Goal: Information Seeking & Learning: Learn about a topic

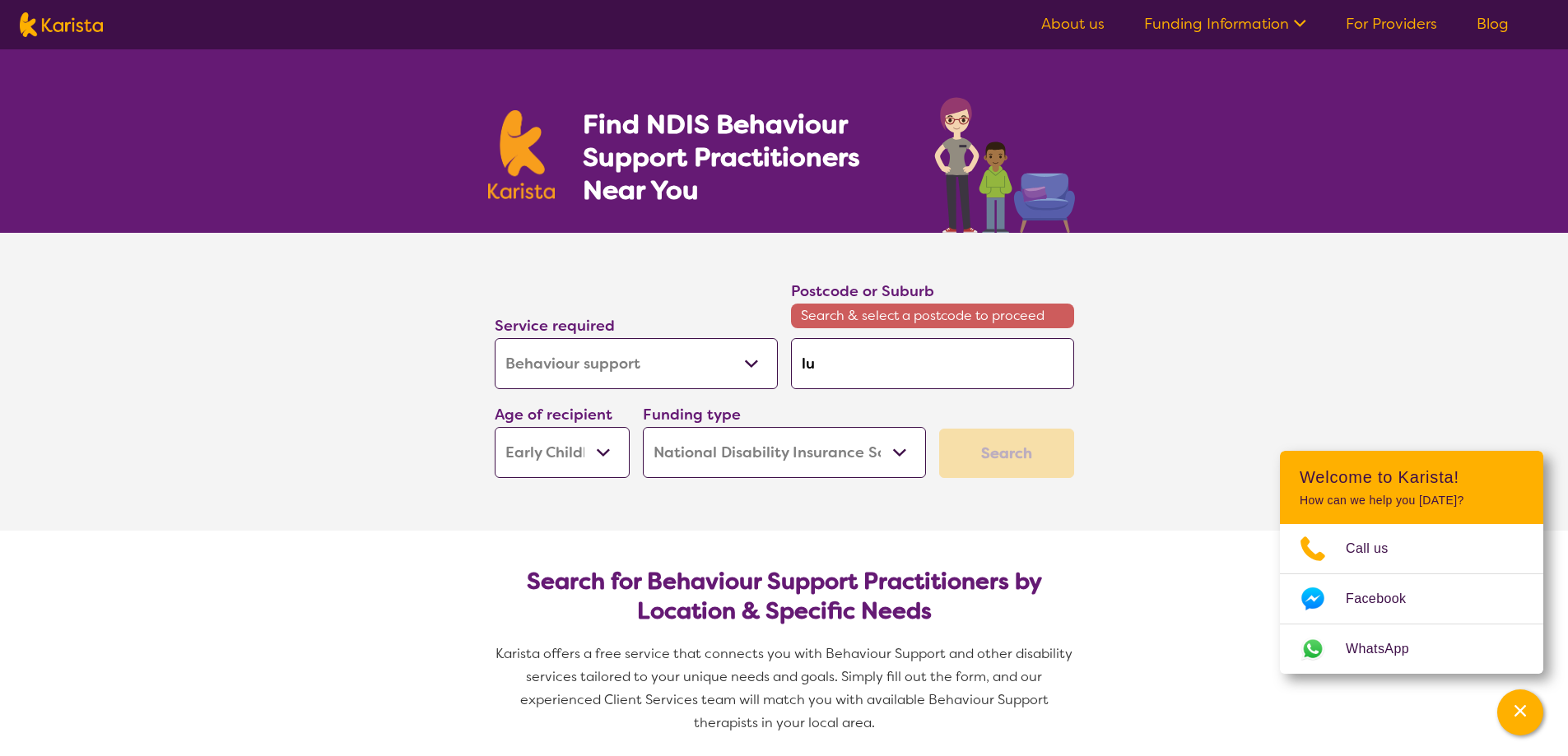
select select "Behaviour support"
select select "EC"
select select "NDIS"
select select "Behaviour support"
select select "EC"
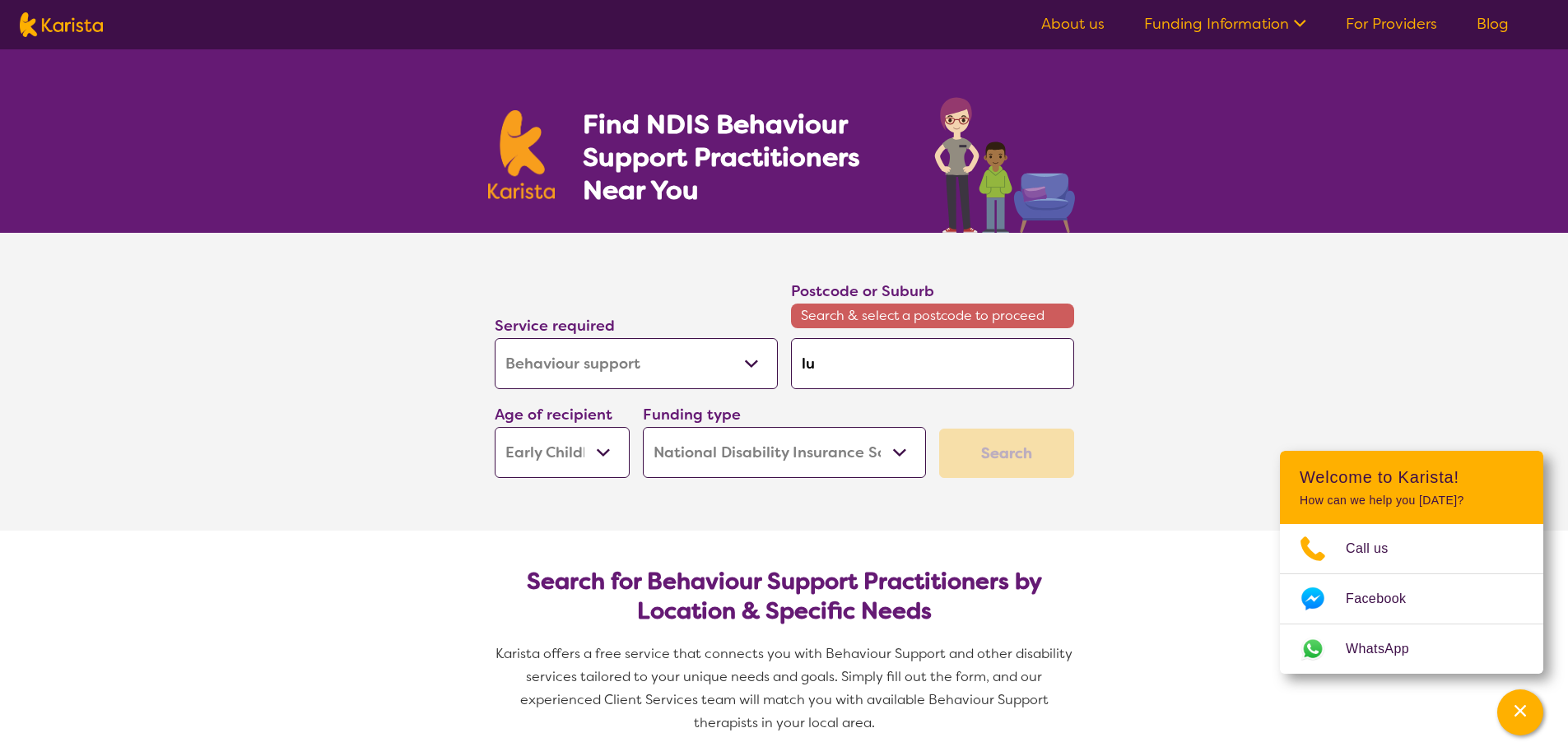
select select "NDIS"
type input "lun"
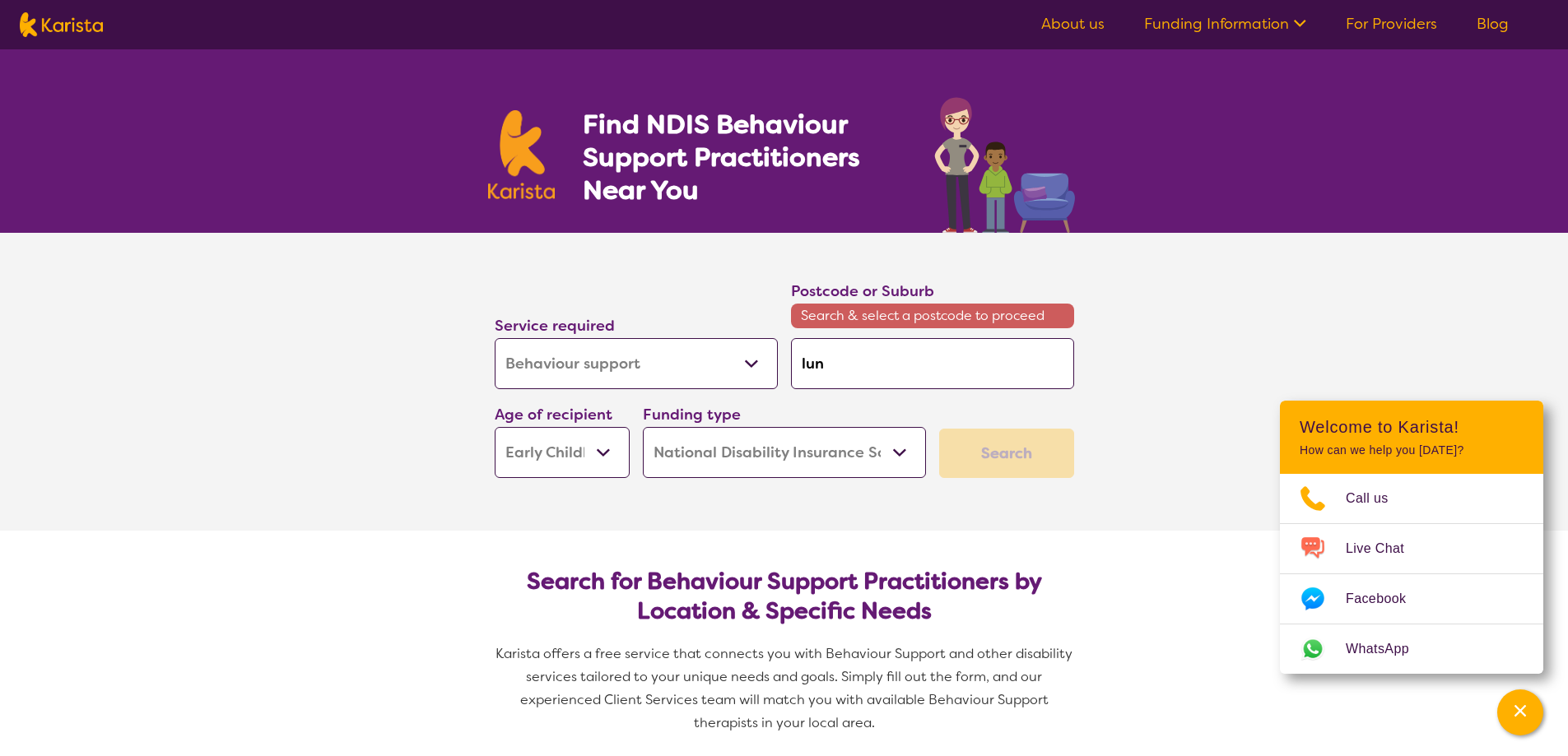
type input "lune"
type input "lunea"
click at [846, 374] on input "lunea" at bounding box center [933, 364] width 283 height 51
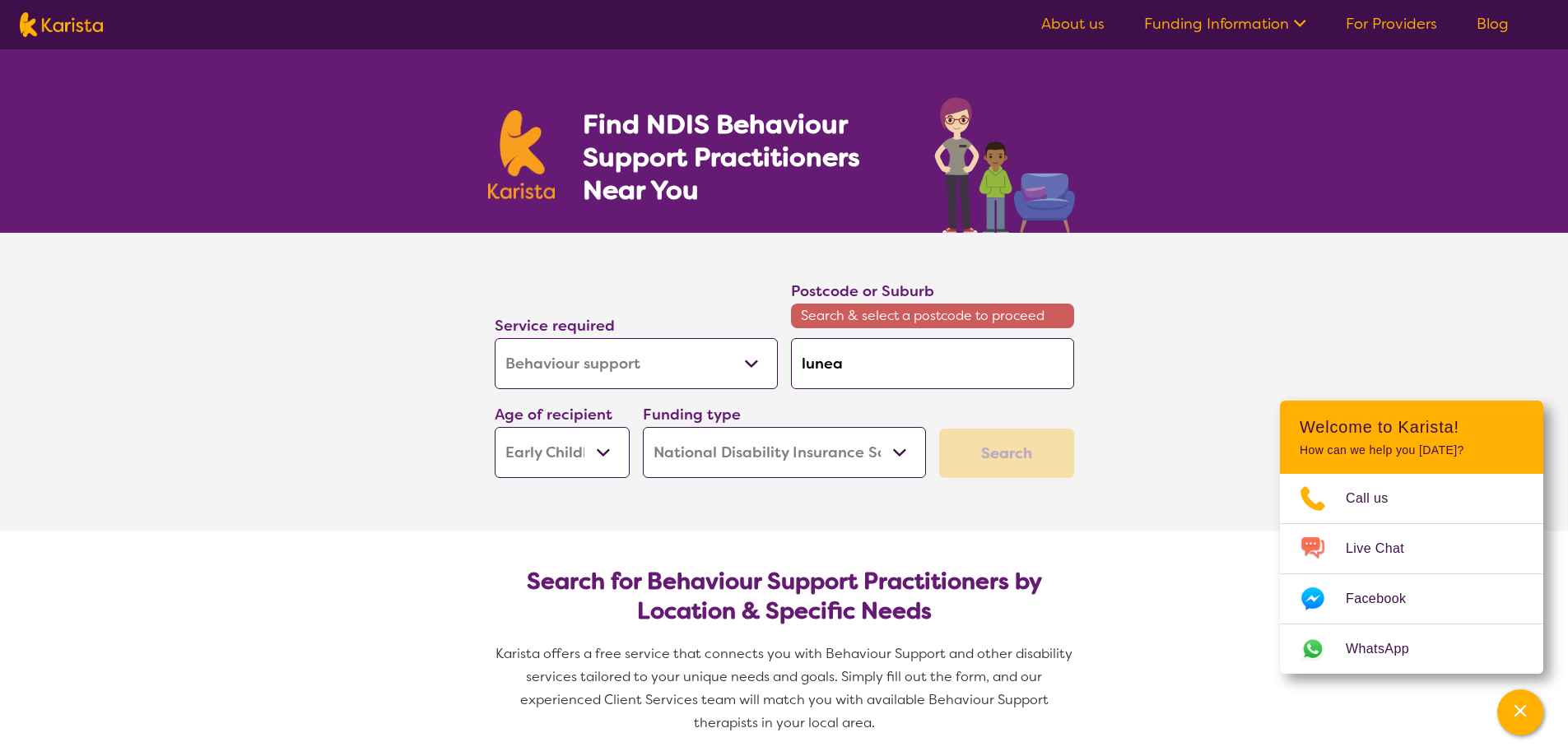
click at [846, 374] on input "lunea" at bounding box center [933, 364] width 283 height 51
type input "l"
type input "lu"
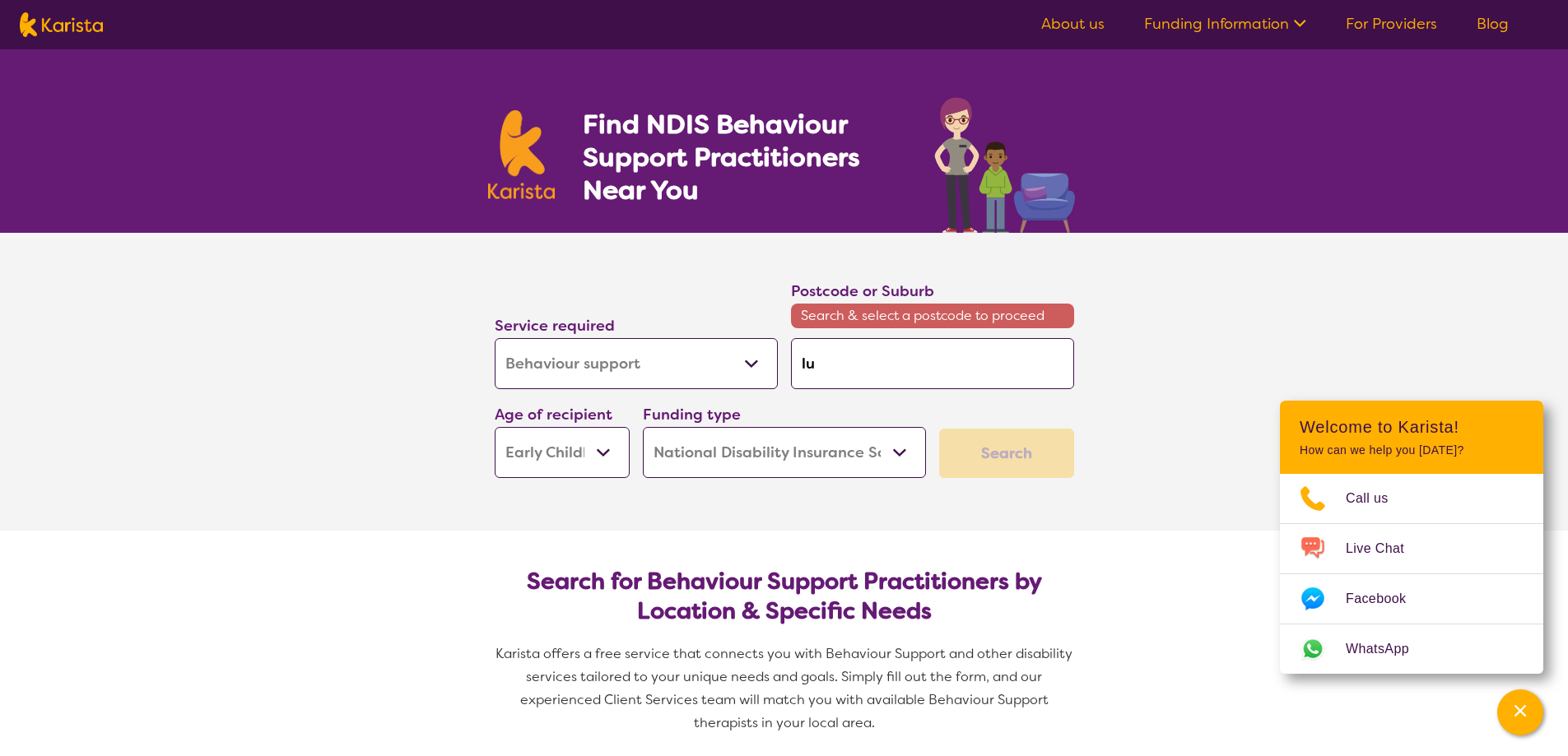
type input "[PERSON_NAME]"
type input "lume"
type input "lumea"
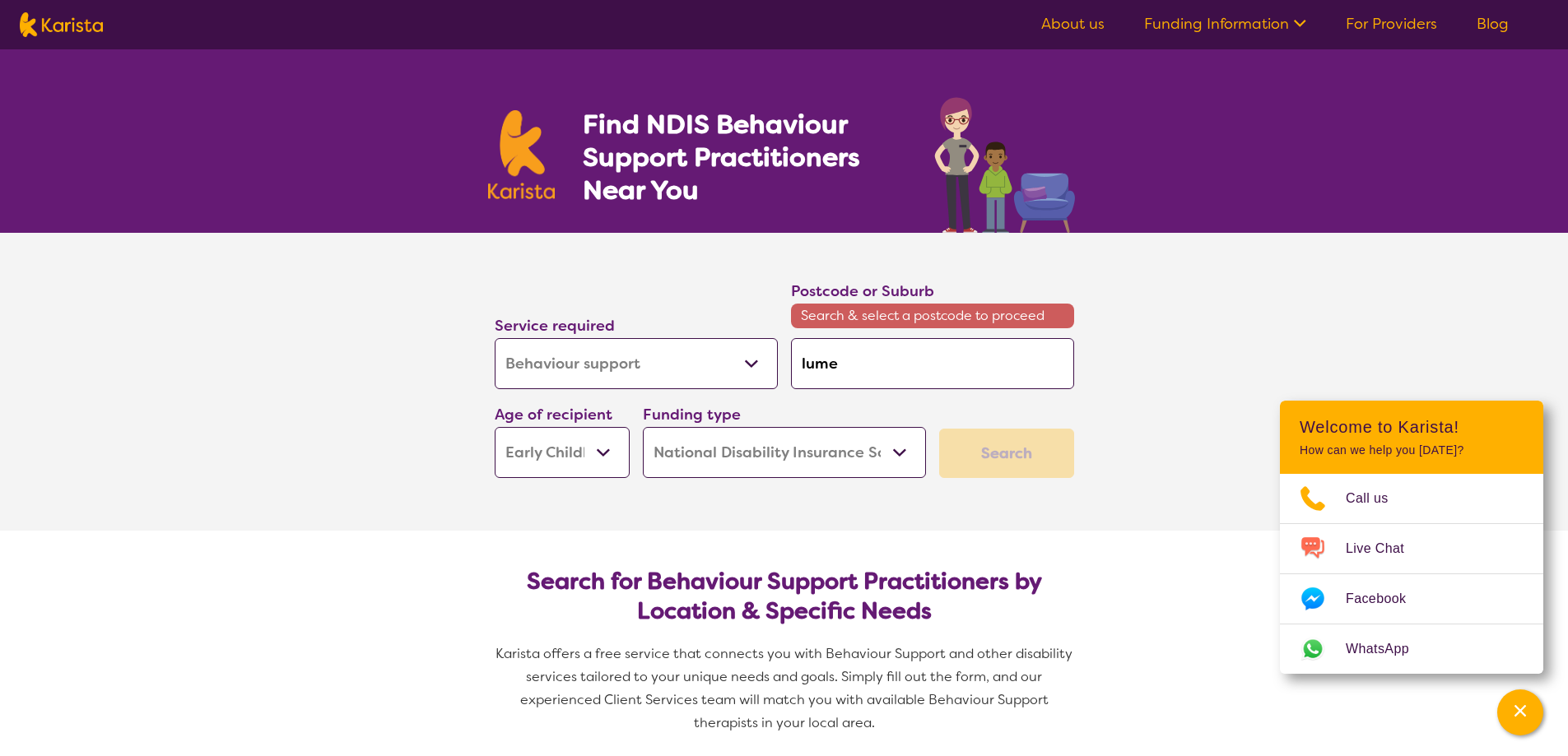
type input "lumea"
click at [835, 441] on em "Lumea" at bounding box center [824, 441] width 44 height 18
type input "6395"
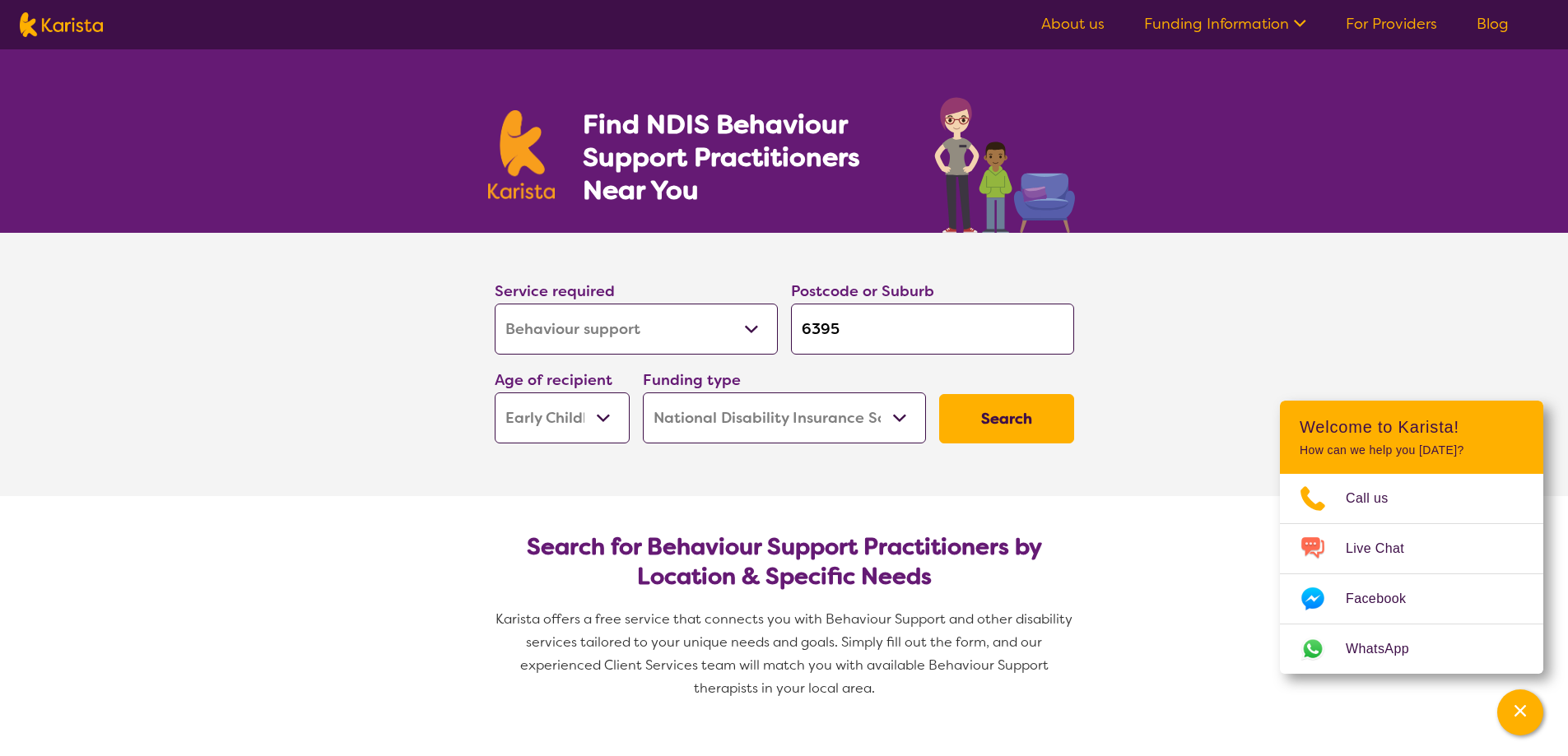
click at [904, 330] on input "6395" at bounding box center [933, 330] width 283 height 51
type input "l"
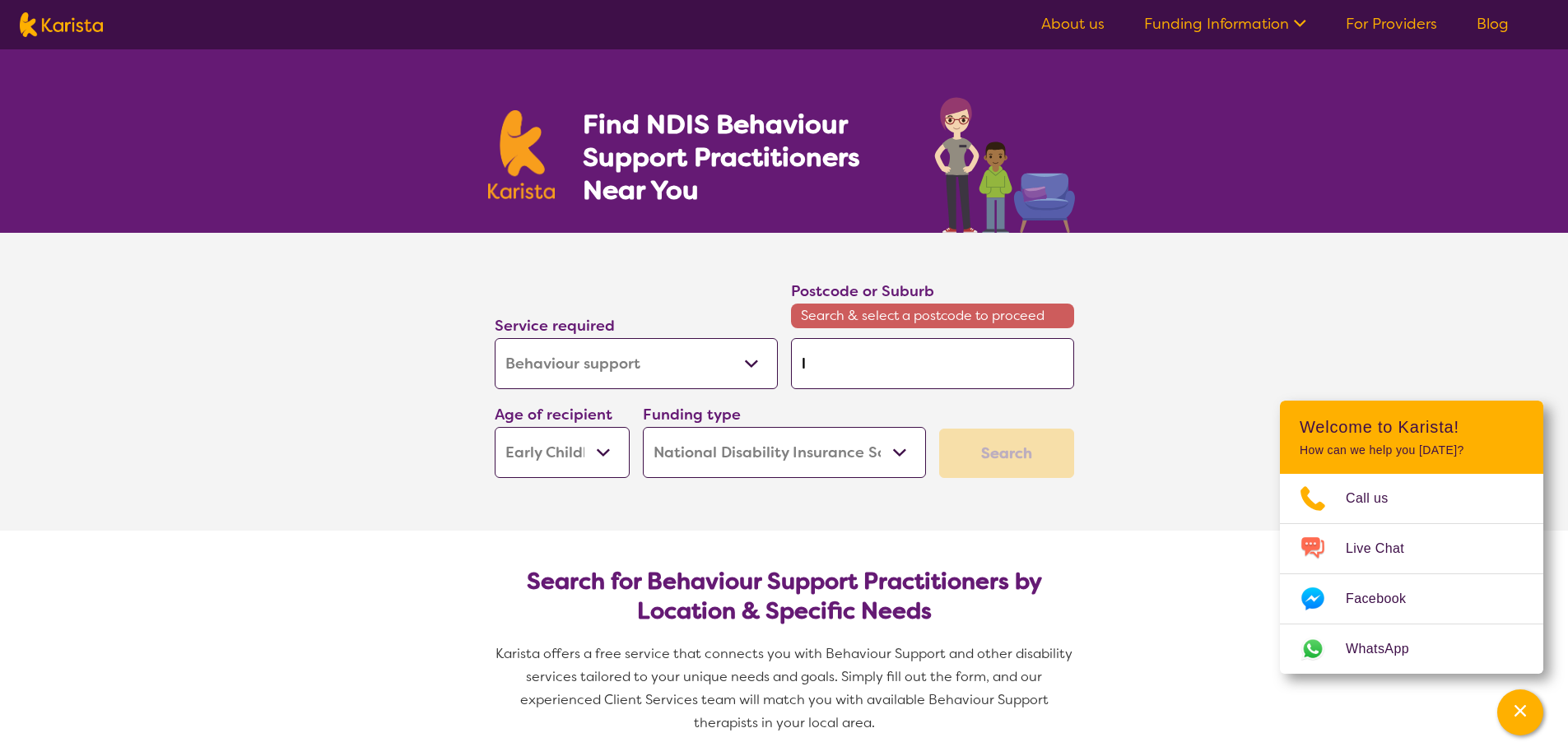
type input "lu"
type input "[PERSON_NAME]"
type input "lume"
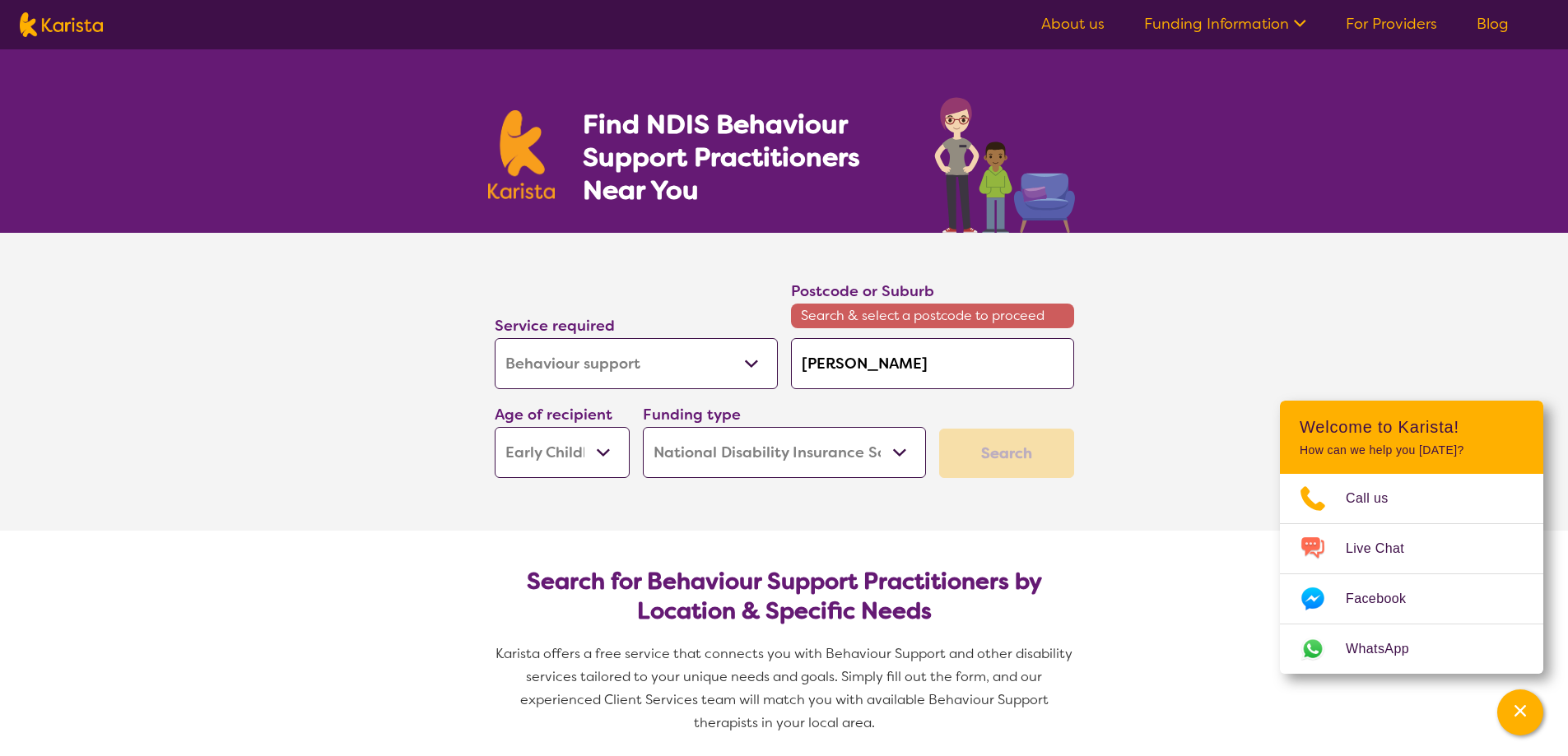
type input "lume"
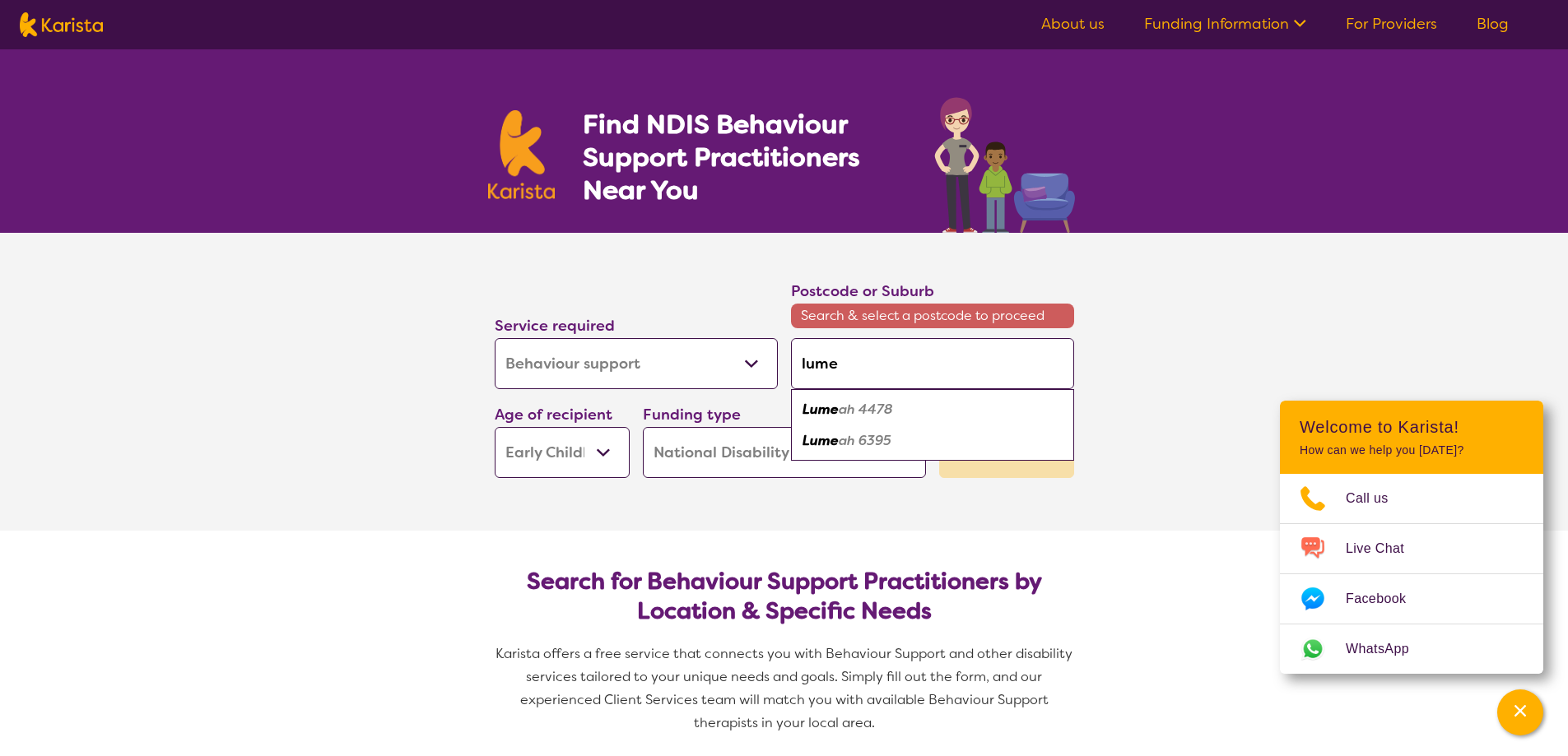
click at [887, 365] on input "lume" at bounding box center [933, 364] width 283 height 51
type input "2"
type input "25"
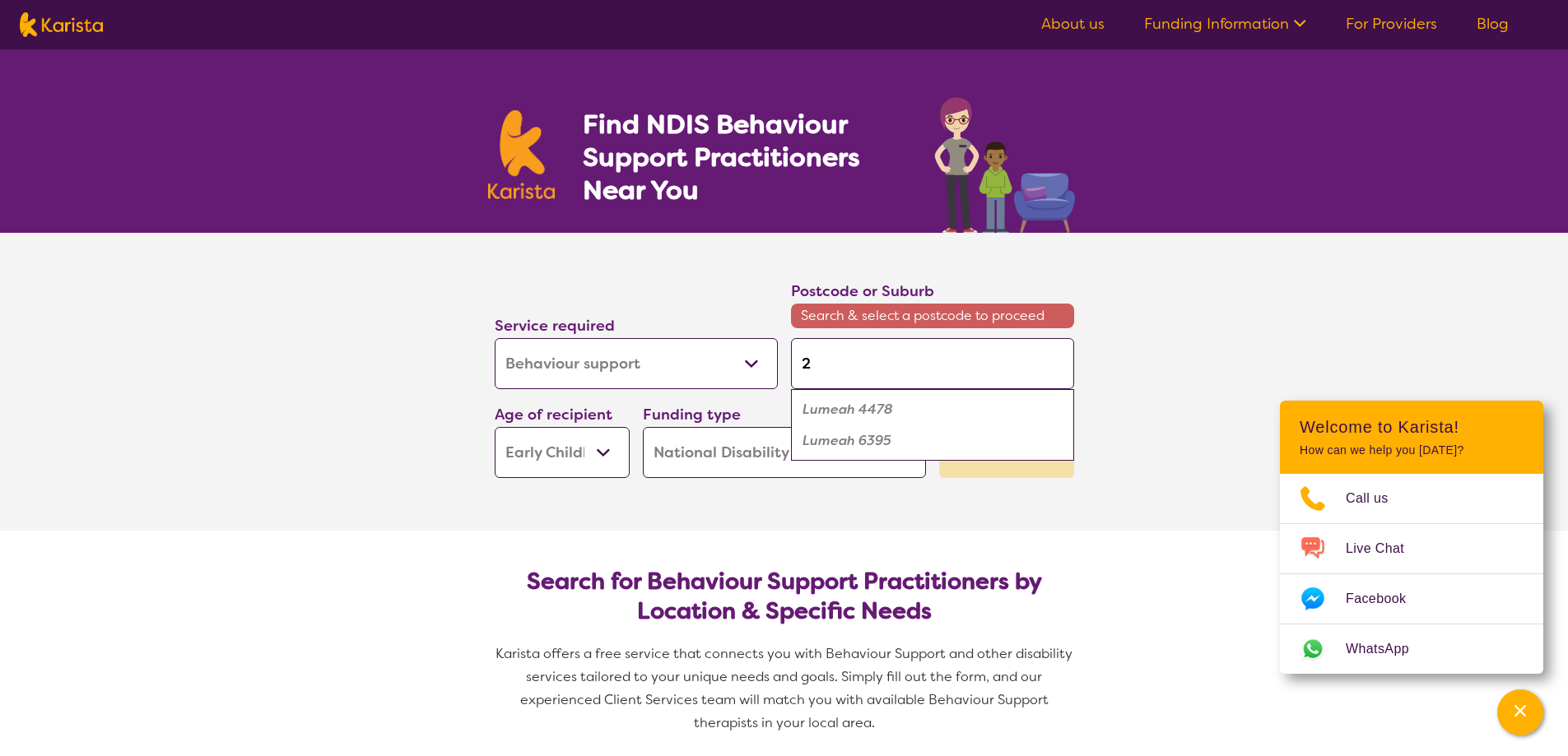
type input "25"
type input "256"
type input "2560"
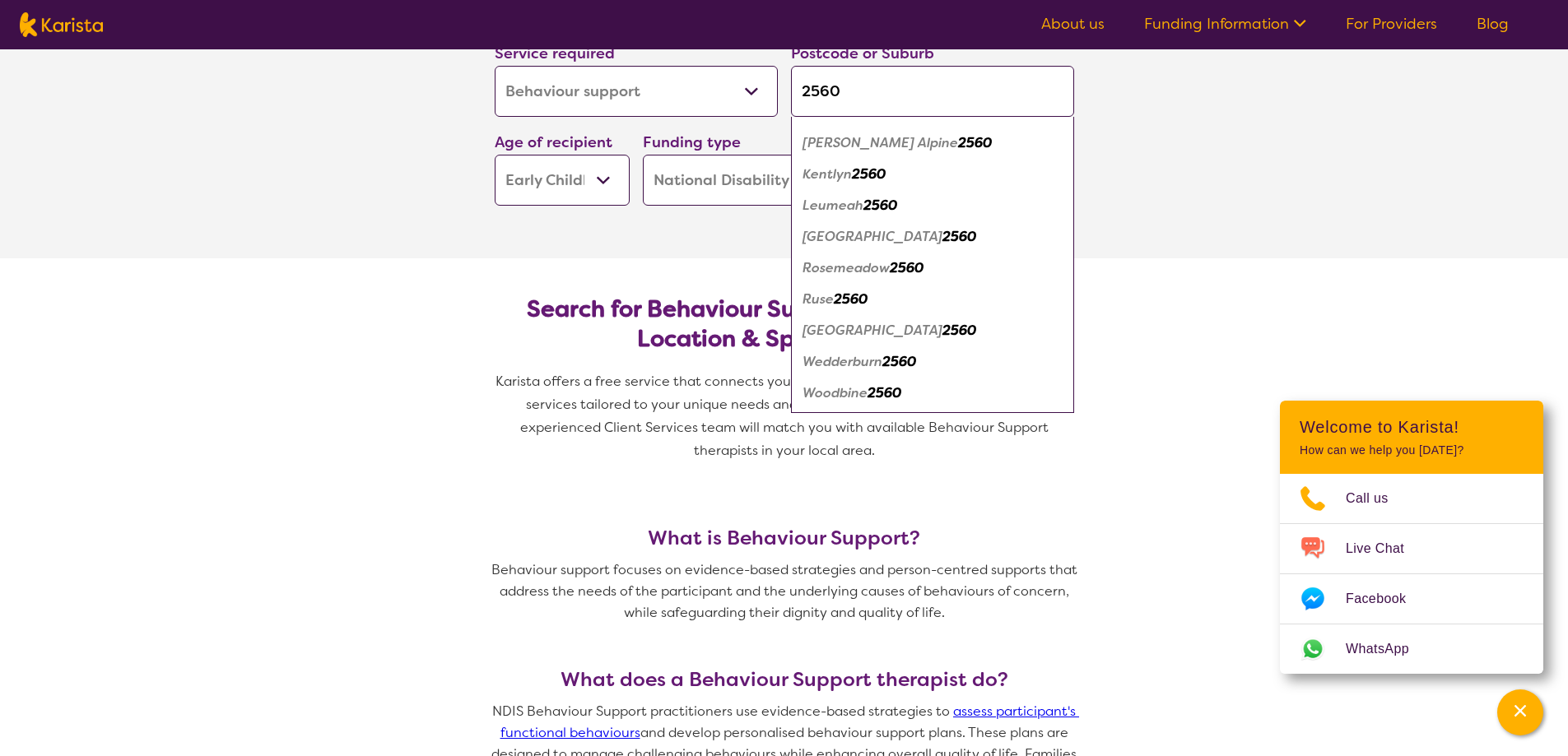
scroll to position [247, 0]
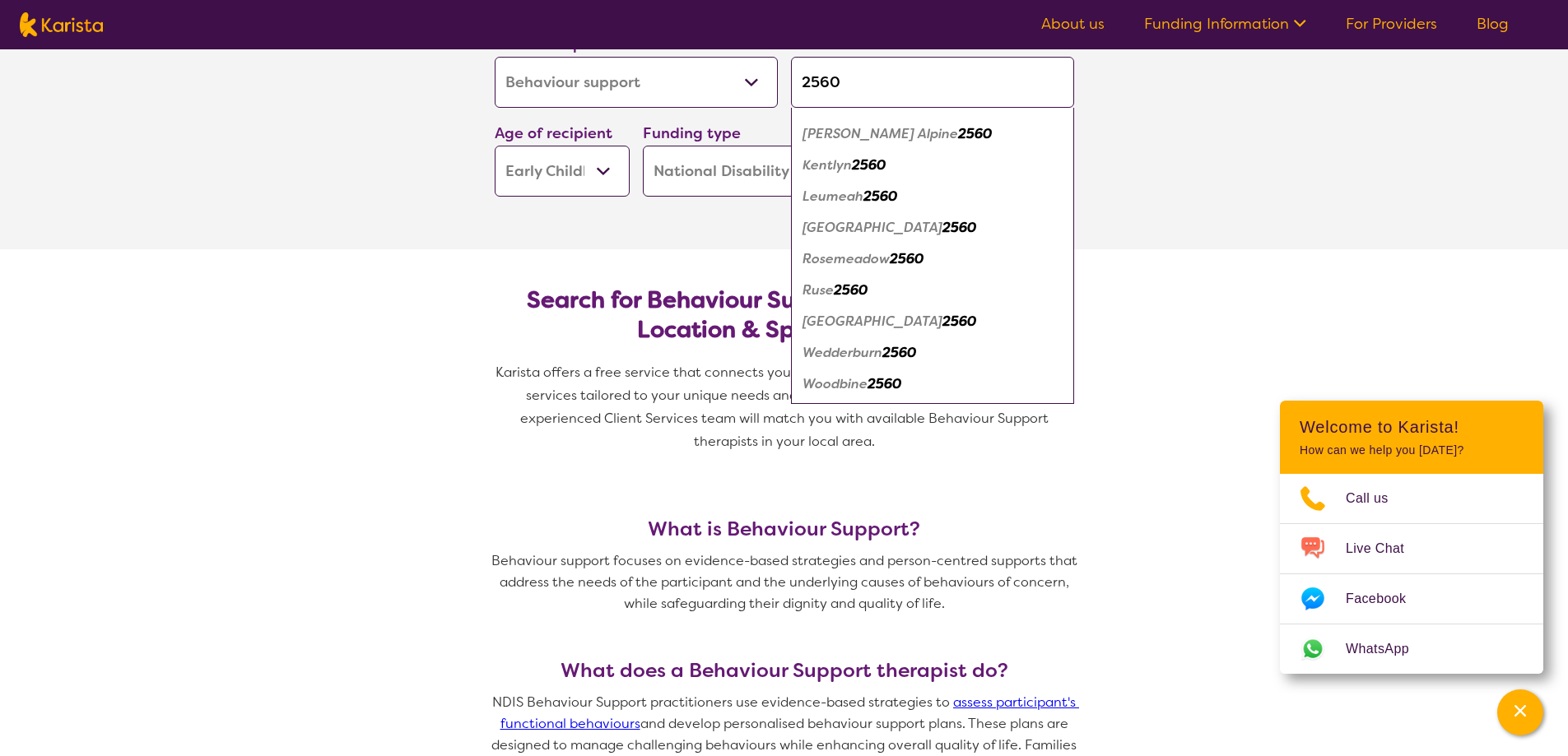
type input "2560"
click at [850, 200] on em "Leumeah" at bounding box center [833, 197] width 61 height 18
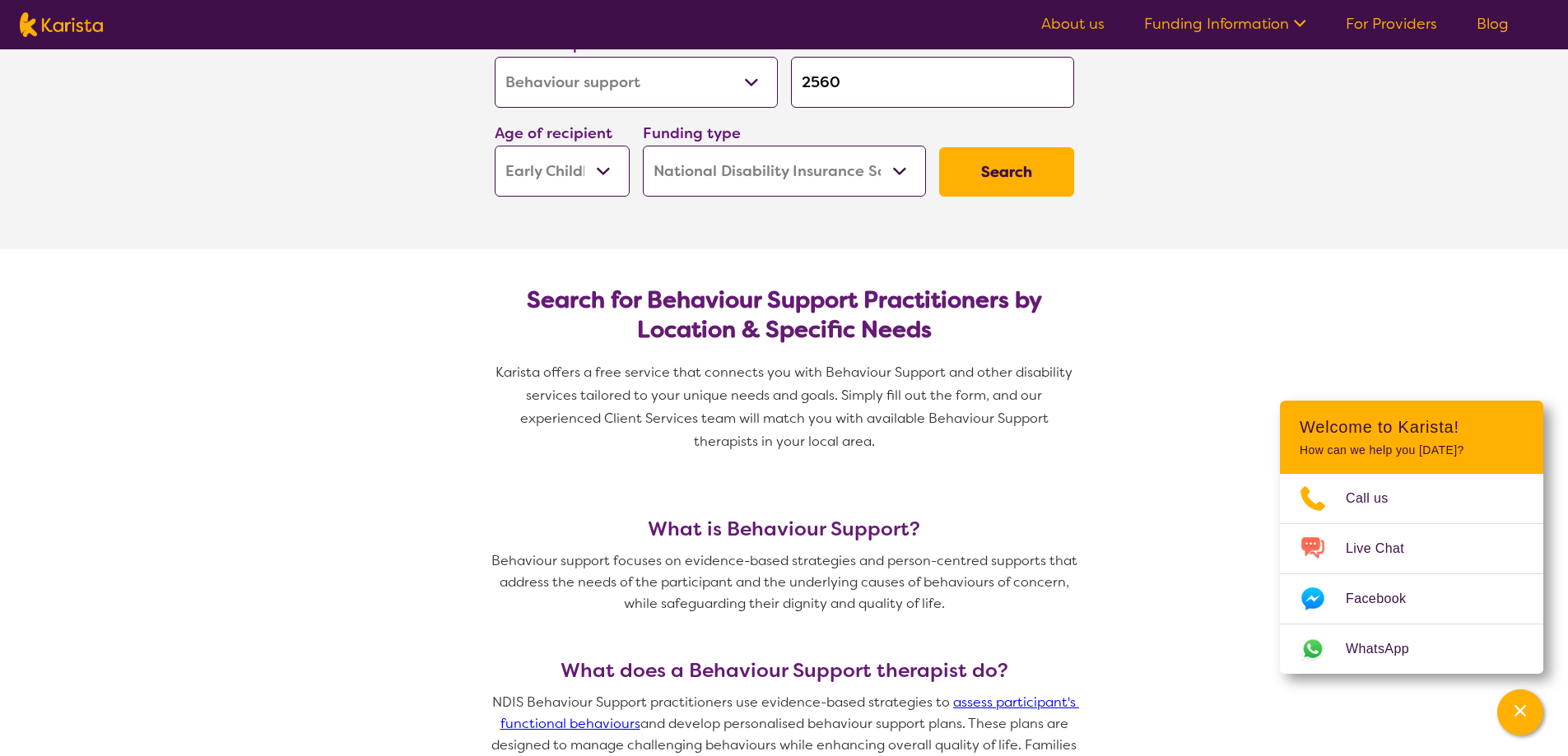
scroll to position [0, 0]
click at [862, 167] on select "Home Care Package (HCP) National Disability Insurance Scheme (NDIS) I don't know" at bounding box center [784, 171] width 283 height 51
select select "i-don-t-know"
click at [643, 146] on select "Home Care Package (HCP) National Disability Insurance Scheme (NDIS) I don't know" at bounding box center [784, 171] width 283 height 51
select select "i-don-t-know"
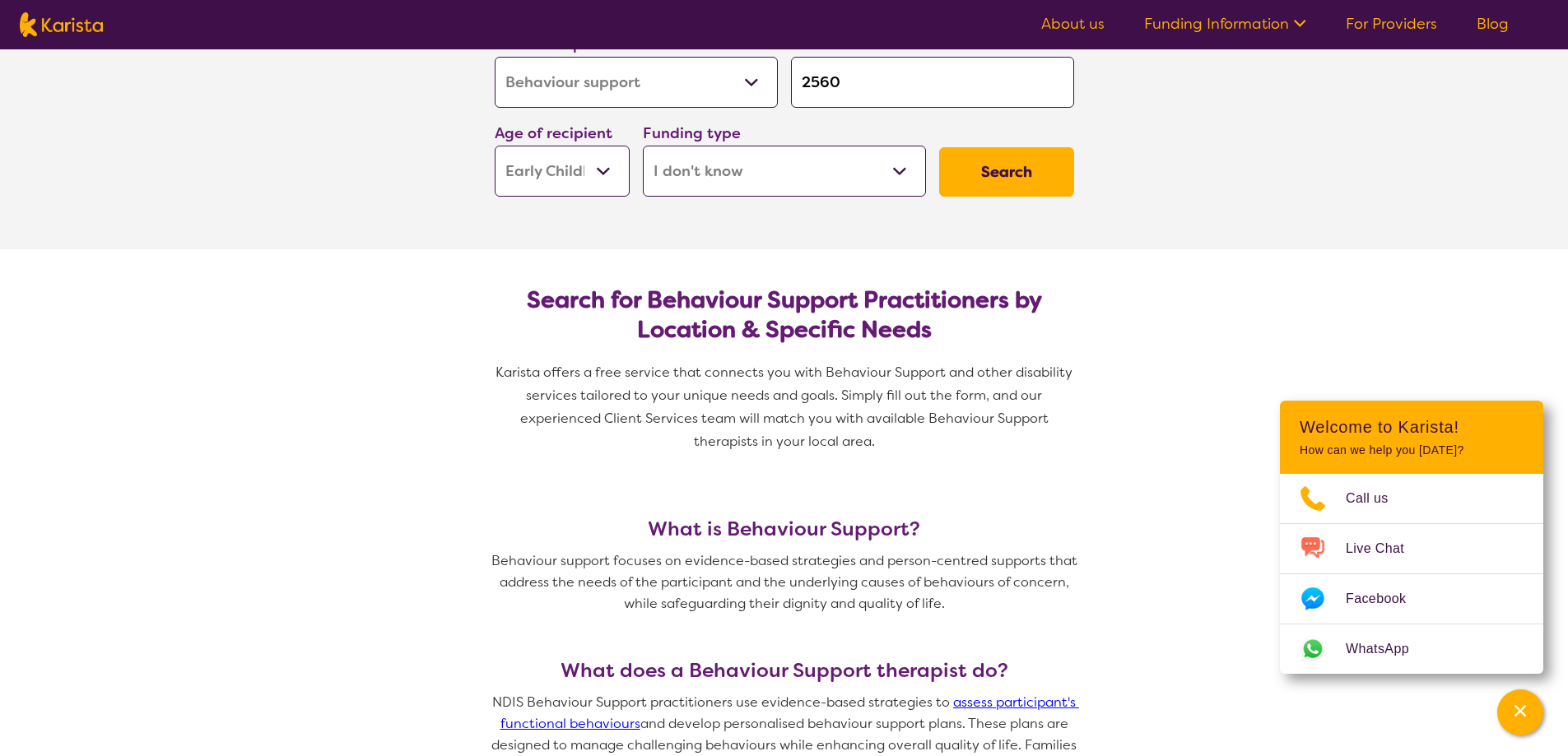
click at [982, 181] on button "Search" at bounding box center [1006, 172] width 135 height 49
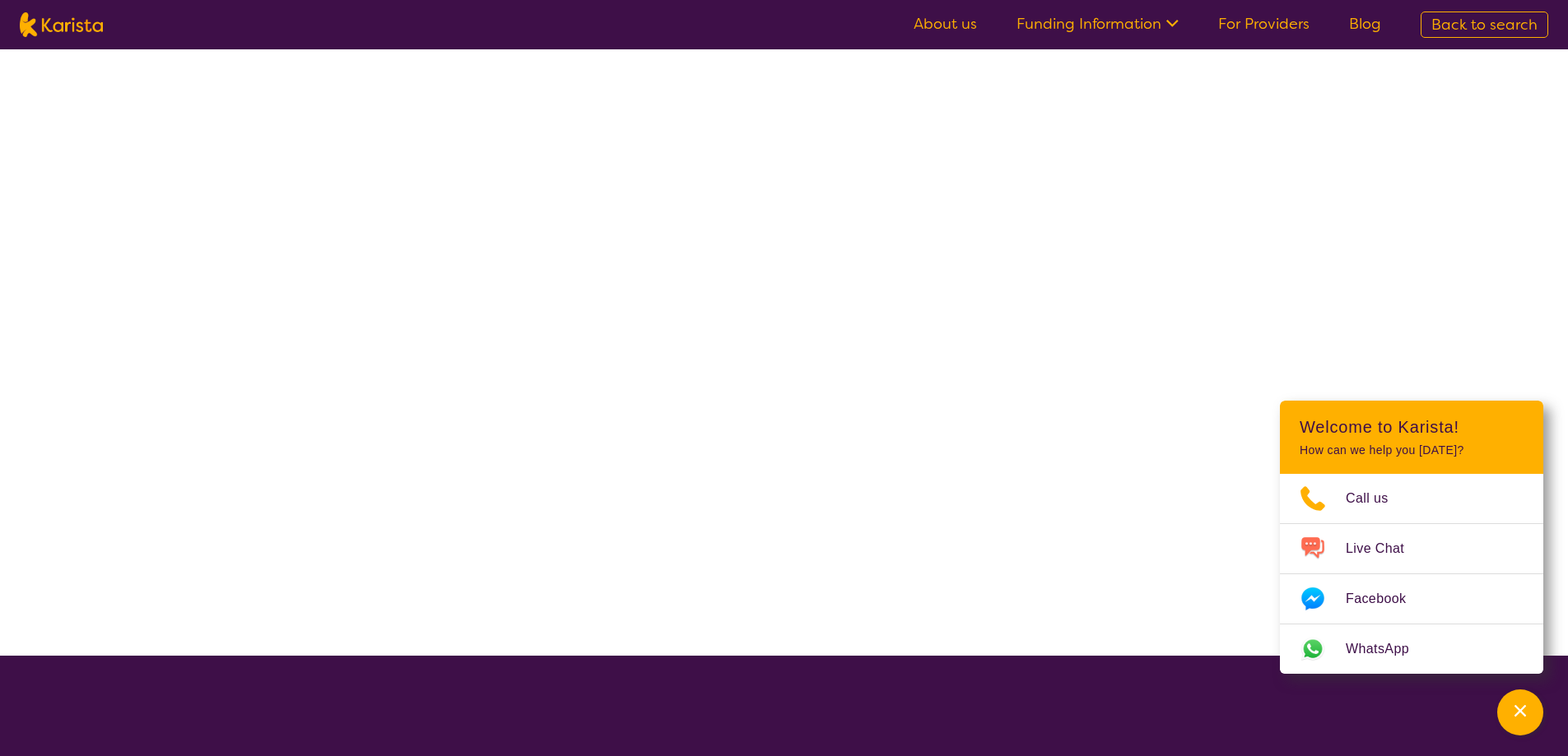
select select "Behaviour support"
select select "EC"
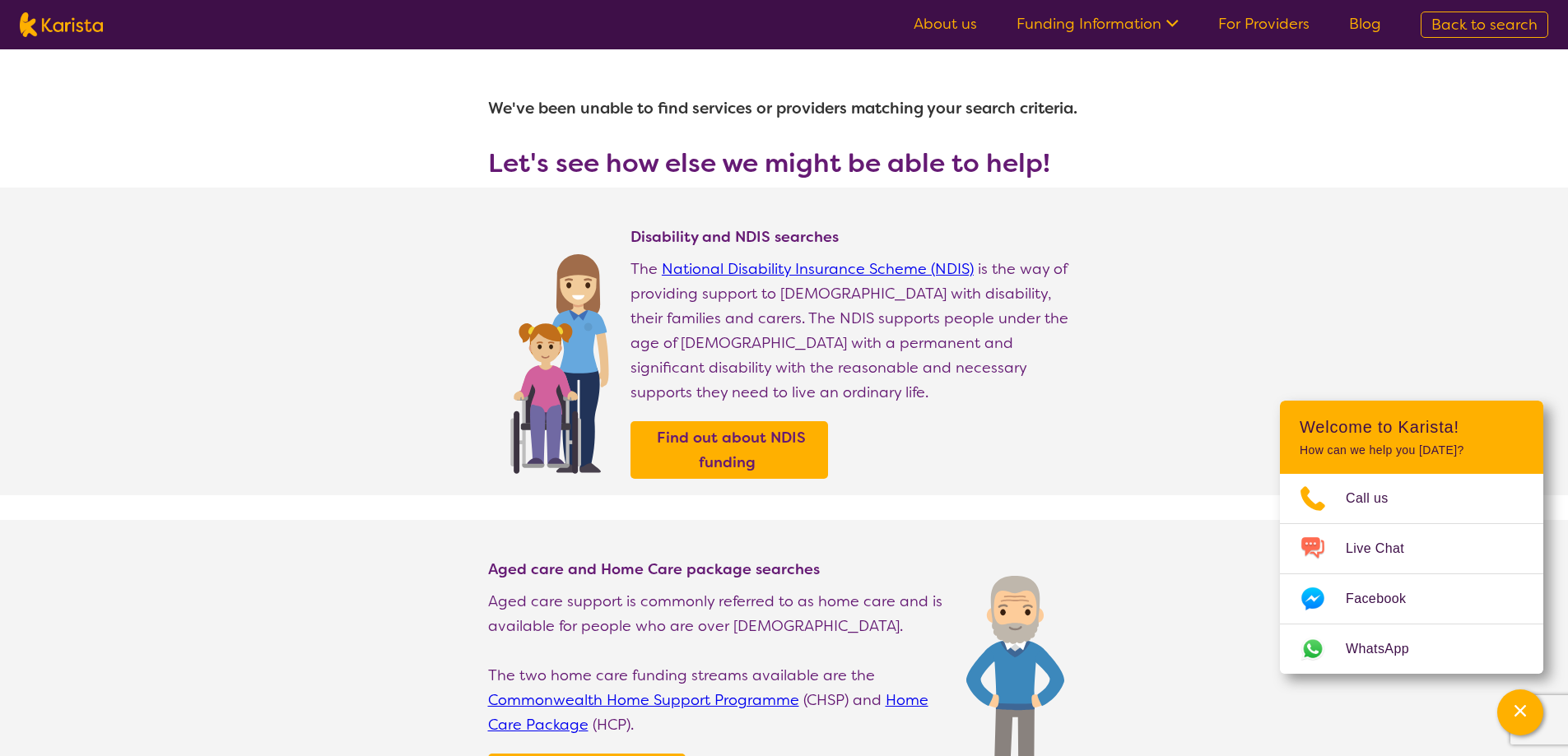
select select "Behaviour support"
select select "EC"
select select "NDIS"
select select "Behaviour support"
select select "EC"
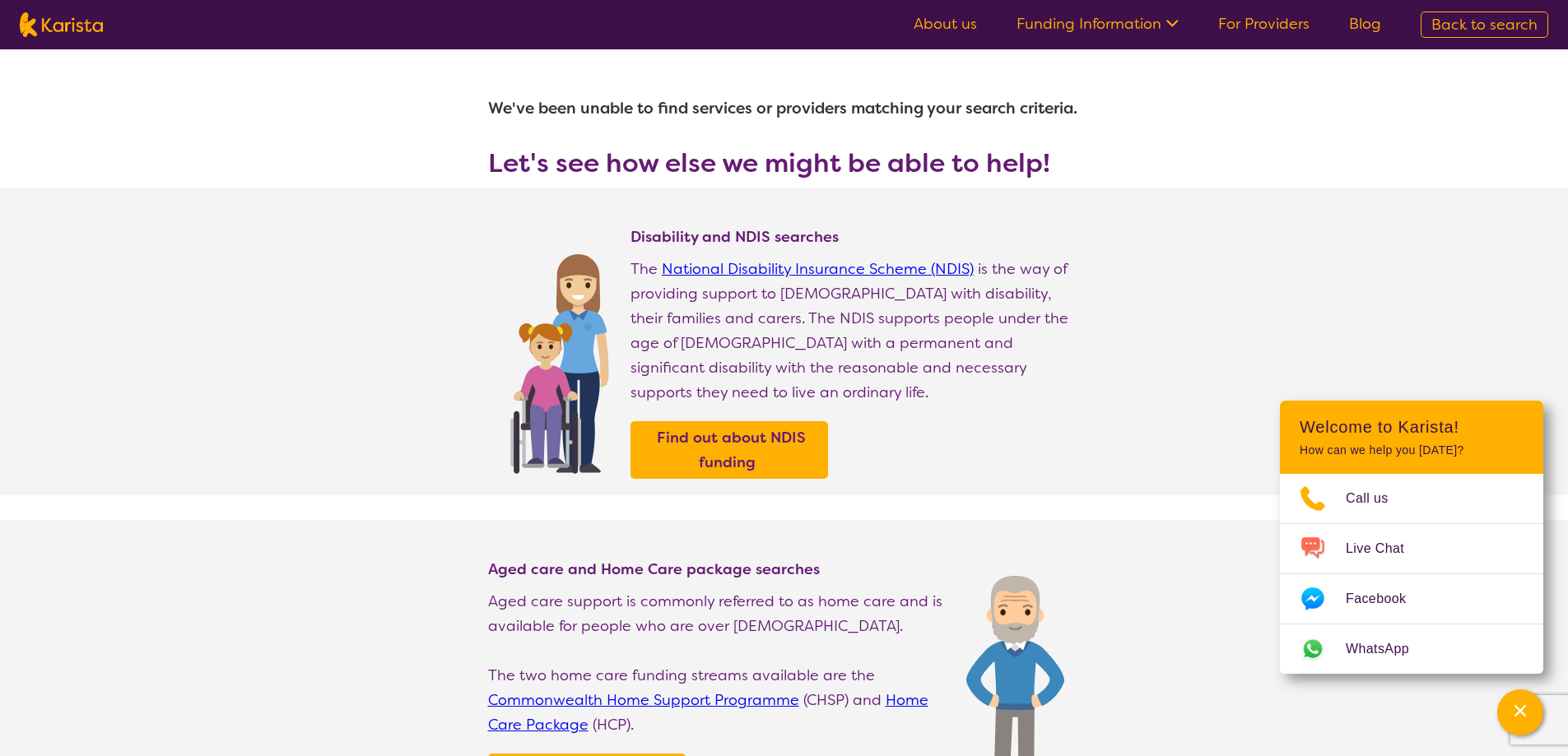
select select "NDIS"
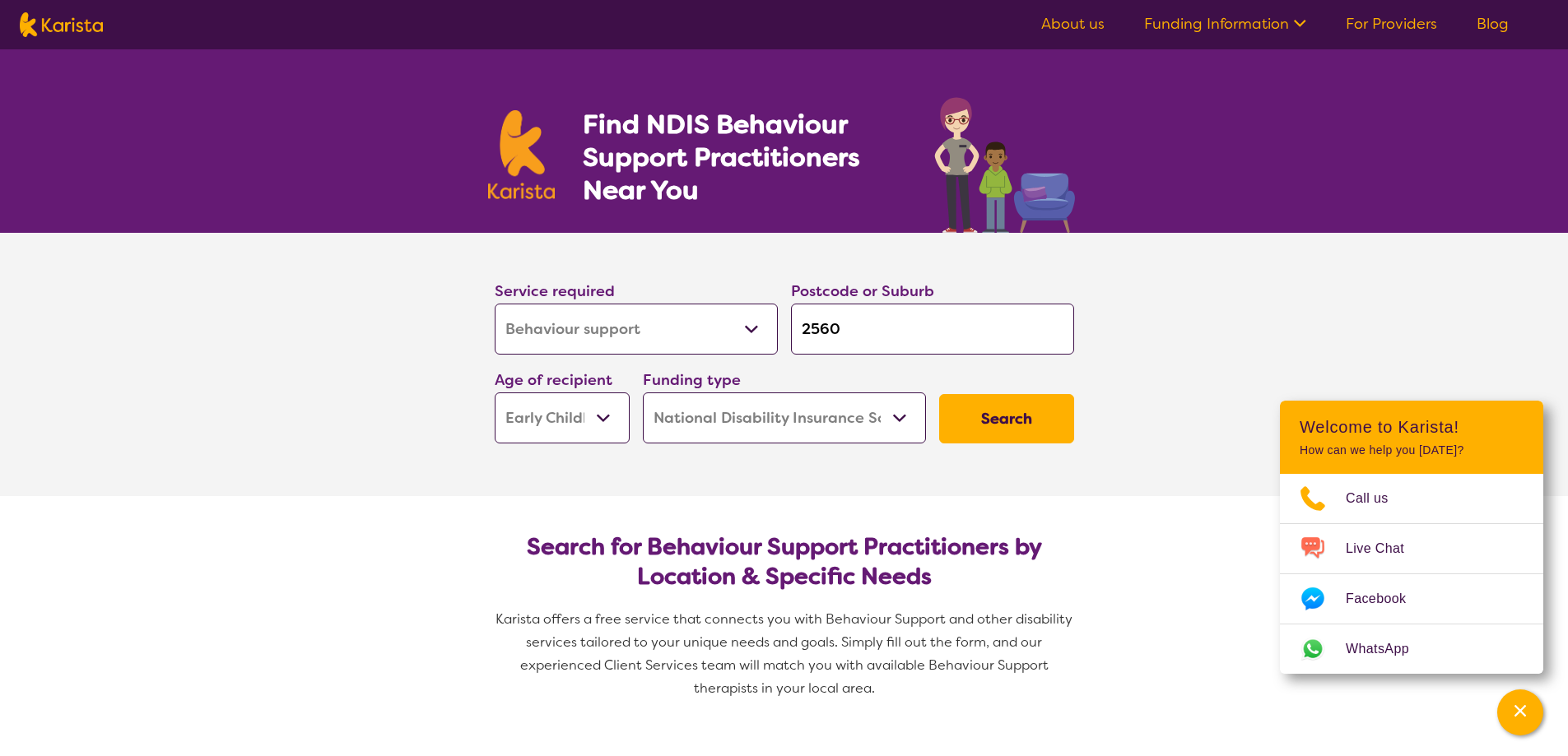
click at [728, 321] on select "Allied Health Assistant Assessment ([MEDICAL_DATA] or [MEDICAL_DATA]) Behaviour…" at bounding box center [637, 330] width 283 height 51
click at [495, 304] on select "Allied Health Assistant Assessment ([MEDICAL_DATA] or [MEDICAL_DATA]) Behaviour…" at bounding box center [637, 330] width 283 height 51
click at [777, 403] on select "Home Care Package (HCP) National Disability Insurance Scheme (NDIS) I don't know" at bounding box center [784, 418] width 283 height 51
select select
click at [643, 393] on select "Home Care Package (HCP) National Disability Insurance Scheme (NDIS) I don't know" at bounding box center [784, 418] width 283 height 51
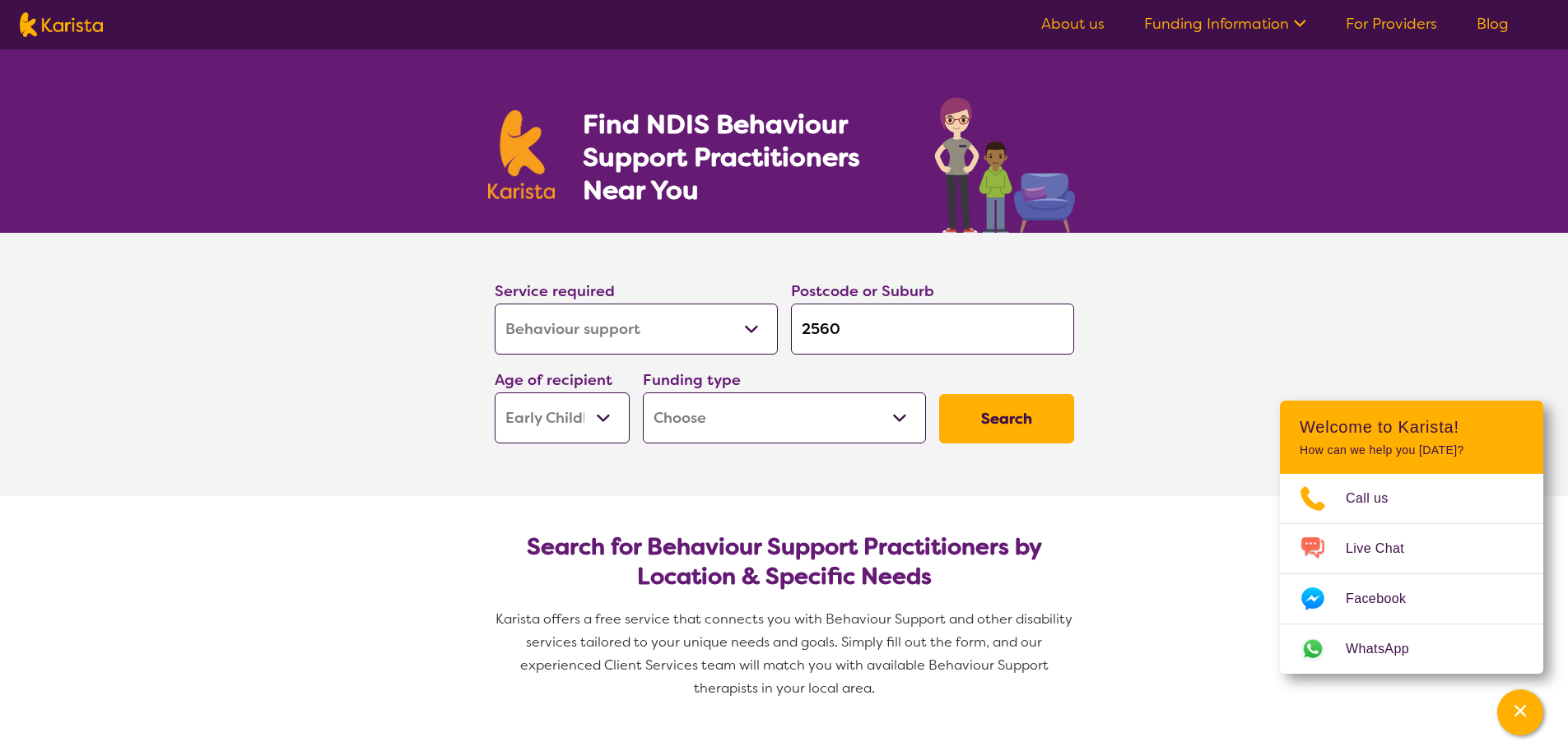
select select
click at [586, 421] on select "Early Childhood - 0 to 9 Child - 10 to 11 Adolescent - 12 to 17 Adult - 18 to 6…" at bounding box center [562, 418] width 135 height 51
click at [970, 431] on button "Search" at bounding box center [1006, 419] width 135 height 49
click at [851, 422] on select "Home Care Package (HCP) National Disability Insurance Scheme (NDIS) I don't know" at bounding box center [784, 418] width 283 height 51
select select "NDIS"
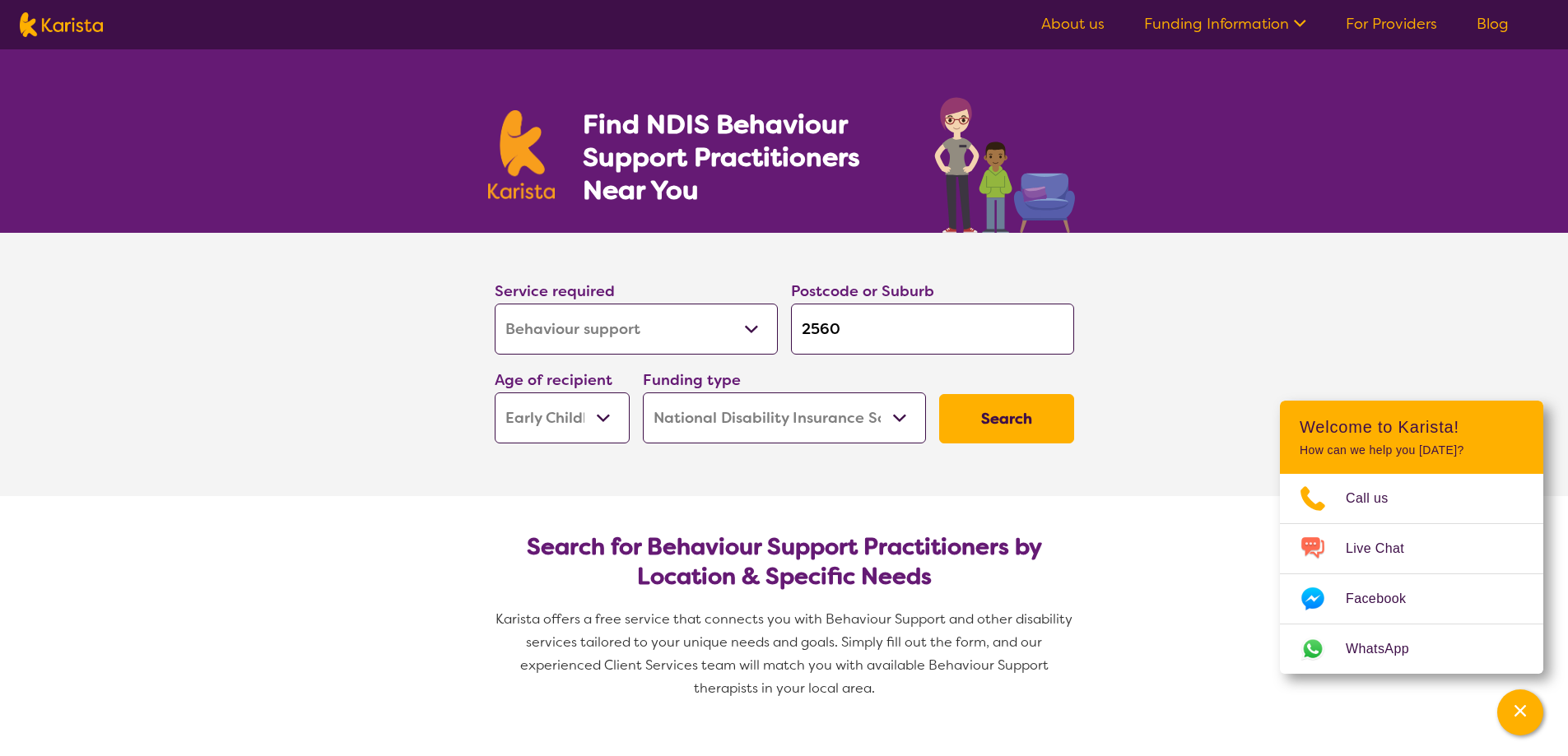
click at [643, 393] on select "Home Care Package (HCP) National Disability Insurance Scheme (NDIS) I don't know" at bounding box center [784, 418] width 283 height 51
select select "NDIS"
click at [959, 419] on button "Search" at bounding box center [1006, 419] width 135 height 49
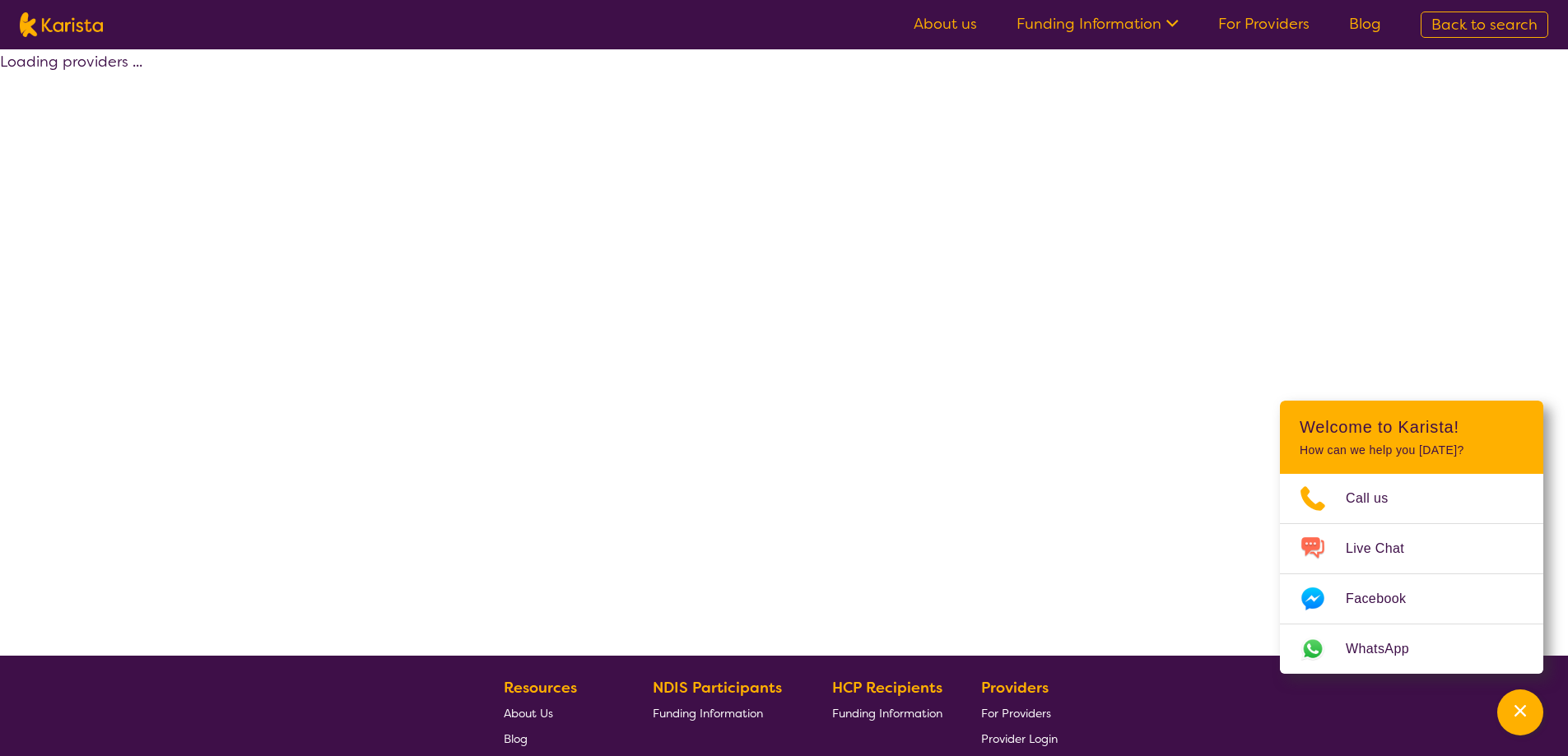
select select "by_score"
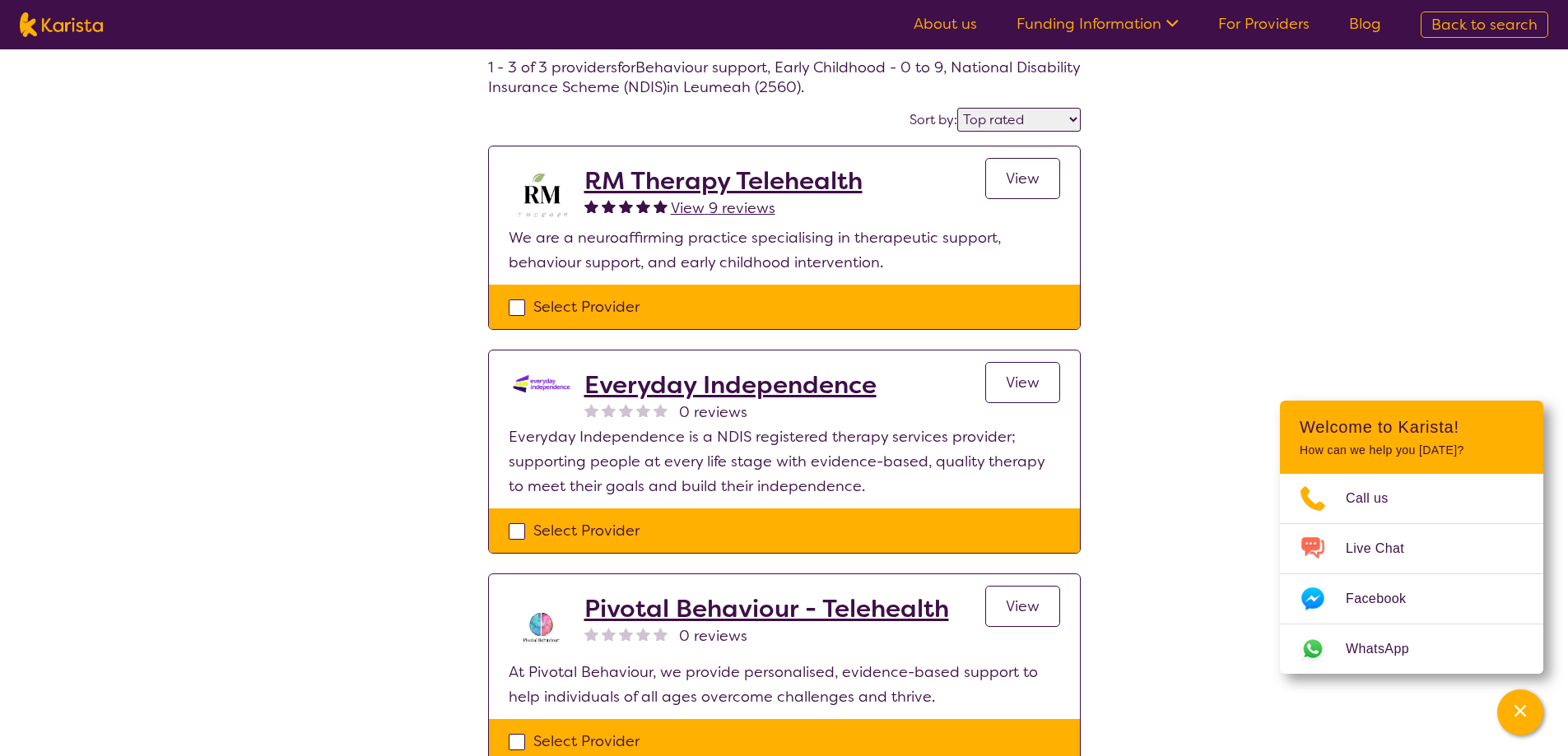
scroll to position [83, 0]
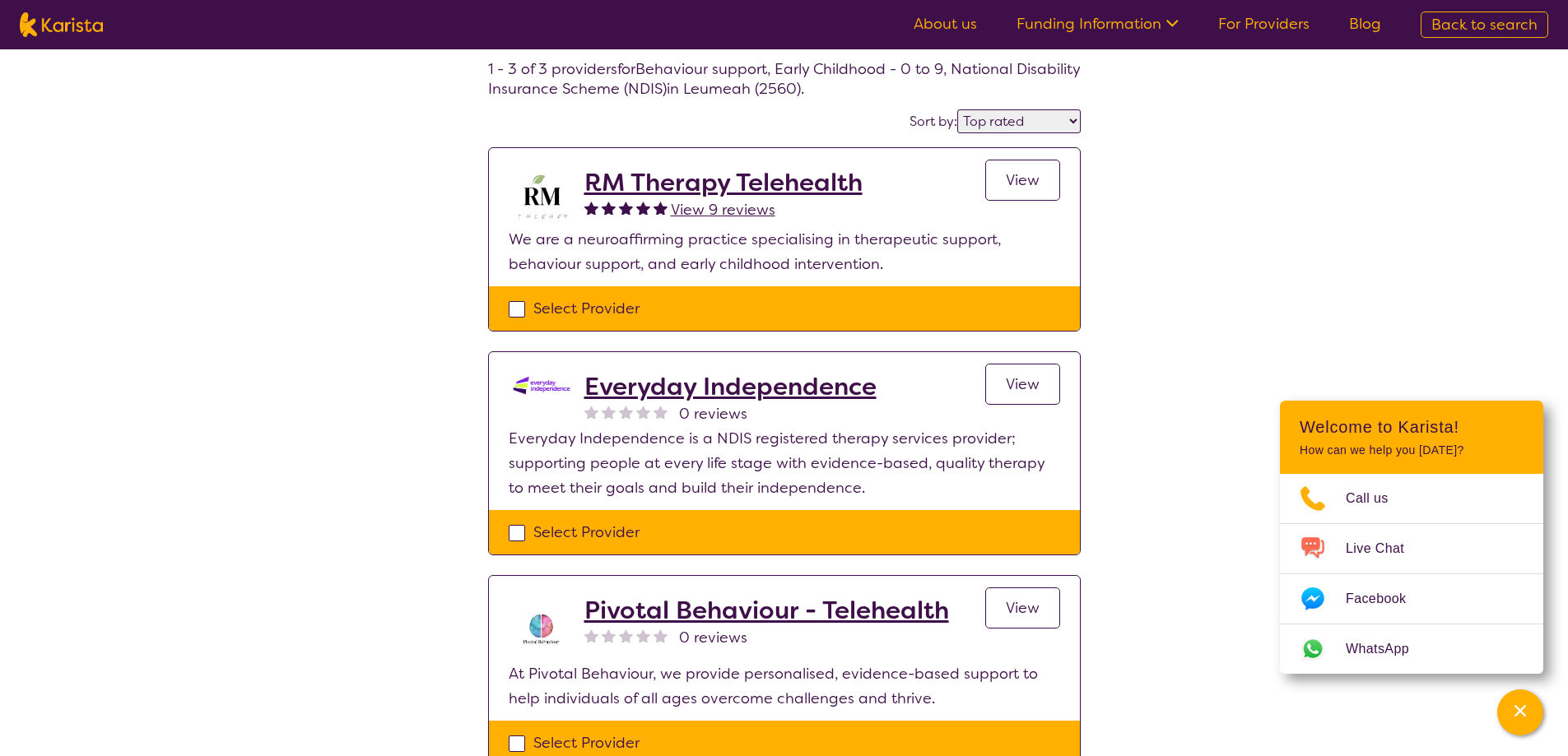
click at [768, 376] on h2 "Everyday Independence" at bounding box center [730, 387] width 292 height 30
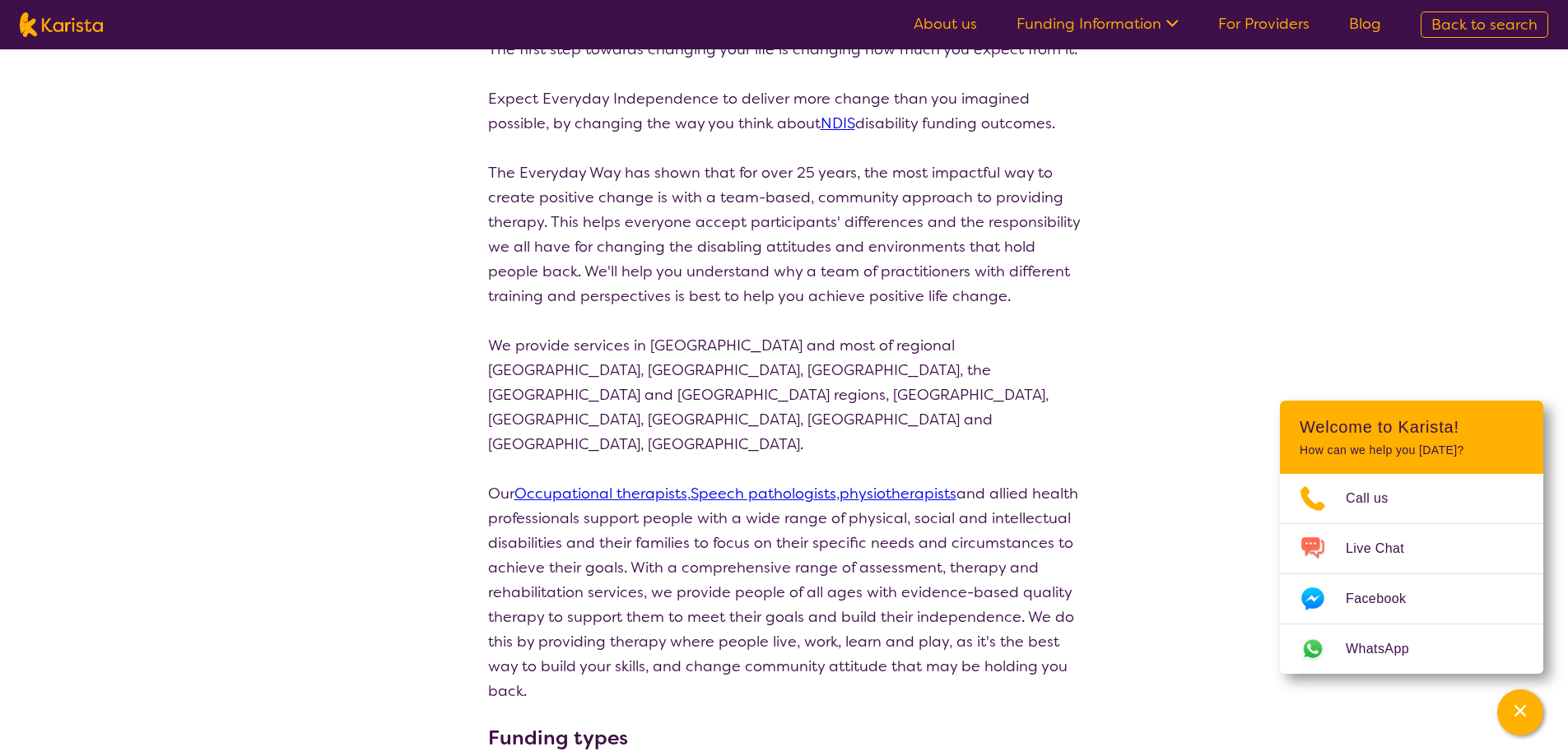
scroll to position [659, 0]
